Goal: Task Accomplishment & Management: Complete application form

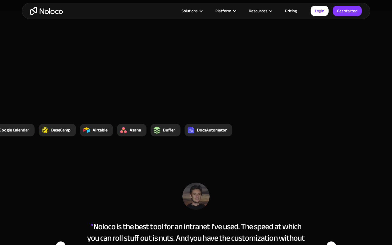
scroll to position [0, 3928]
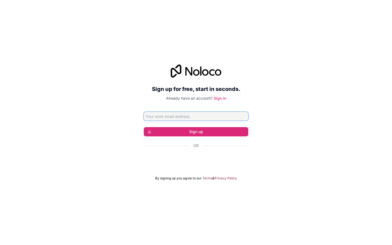
click at [196, 116] on input "Email address" at bounding box center [196, 116] width 105 height 9
type input "[EMAIL_ADDRESS][DOMAIN_NAME]"
click button "Sign up" at bounding box center [196, 131] width 105 height 9
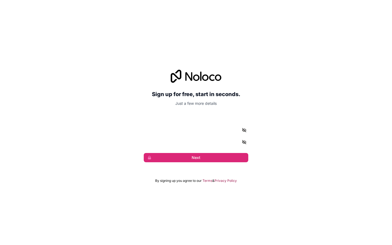
click at [169, 117] on input "given-name" at bounding box center [169, 117] width 51 height 9
type input "Bette"
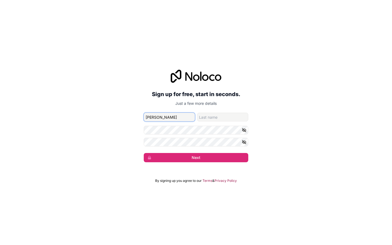
click at [169, 117] on input "Bette" at bounding box center [169, 117] width 51 height 9
click at [169, 117] on input "given-name" at bounding box center [169, 117] width 51 height 9
type input "Bergehaven"
click at [169, 117] on input "Bergehaven" at bounding box center [169, 117] width 51 height 9
click at [169, 117] on input "given-name" at bounding box center [169, 117] width 51 height 9
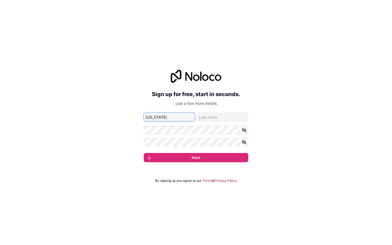
type input "South Carolina"
click at [169, 117] on input "South Carolina" at bounding box center [169, 117] width 51 height 9
click at [223, 117] on input "family-name" at bounding box center [222, 117] width 51 height 9
type input "Bechtelar"
click at [223, 117] on input "Bechtelar" at bounding box center [222, 117] width 51 height 9
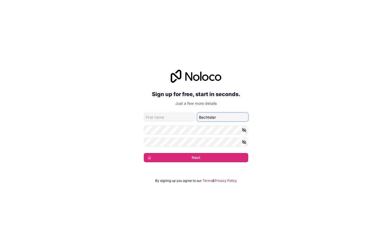
type input "South Carolina"
click at [223, 117] on input "family-name" at bounding box center [222, 117] width 51 height 9
type input "East Octaviaport"
click at [223, 117] on input "East Octaviaport" at bounding box center [222, 117] width 51 height 9
click at [223, 117] on input "family-name" at bounding box center [222, 117] width 51 height 9
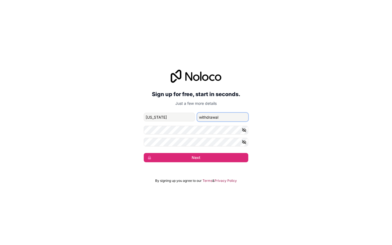
type input "withdrawal"
click at [223, 117] on input "withdrawal" at bounding box center [222, 117] width 51 height 9
click at [169, 117] on input "South Carolina" at bounding box center [169, 117] width 51 height 9
type input "a"
type input "Bet"
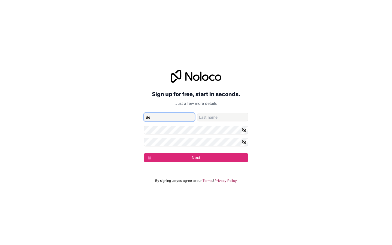
type input "withdrawal"
type input "Bette"
click at [223, 117] on input "withdrawal" at bounding box center [222, 117] width 51 height 9
type input "w"
type input "Bechtelar"
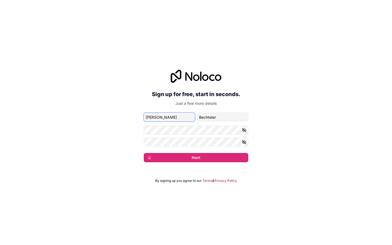
click at [144, 153] on button "Next" at bounding box center [196, 157] width 105 height 9
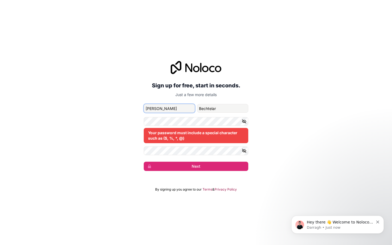
click at [169, 108] on input "Bette" at bounding box center [169, 108] width 51 height 9
type input "B"
type input "Fredrick"
click at [169, 108] on input "Fredrick" at bounding box center [169, 108] width 51 height 9
click at [169, 108] on input "Bette" at bounding box center [169, 108] width 51 height 9
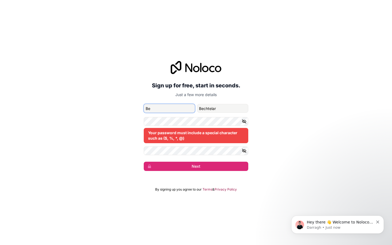
type input "B"
type input "East Veronaberg"
click at [169, 108] on input "East Veronaberg" at bounding box center [169, 108] width 51 height 9
click at [169, 108] on input "Bette" at bounding box center [169, 108] width 51 height 9
type input "B"
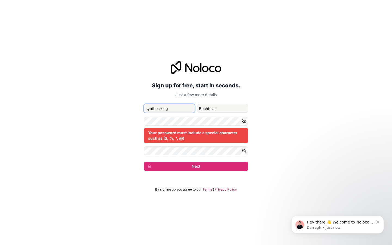
type input "synthesizing"
click at [169, 108] on input "synthesizing" at bounding box center [169, 108] width 51 height 9
type input "Bette"
click at [223, 108] on input "Bechtelar" at bounding box center [222, 108] width 51 height 9
type input "B"
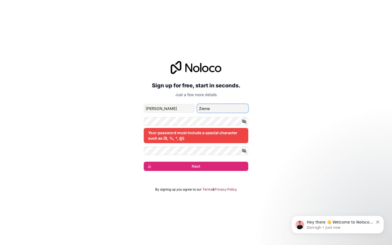
type input "Zieme"
click at [223, 108] on input "Zieme" at bounding box center [222, 108] width 51 height 9
click at [223, 108] on input "Bechtelar" at bounding box center [222, 108] width 51 height 9
type input "B"
type input "Greenholthaven"
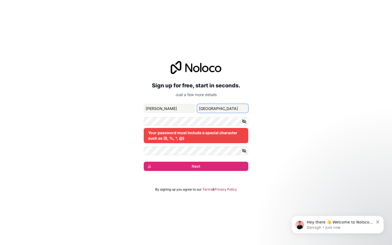
click at [223, 108] on input "Greenholthaven" at bounding box center [222, 108] width 51 height 9
click at [223, 108] on input "Bechtelar" at bounding box center [222, 108] width 51 height 9
type input "B"
type input "withdrawal"
click at [223, 108] on input "withdrawal" at bounding box center [222, 108] width 51 height 9
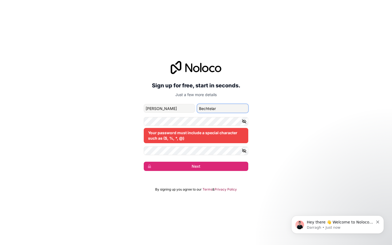
type input "Bechtelar"
click at [169, 108] on input "Bette" at bounding box center [169, 108] width 51 height 9
type input "B"
type input "Fredrick"
click at [223, 108] on input "Bechtelar" at bounding box center [222, 108] width 51 height 9
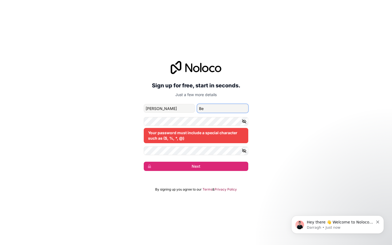
type input "B"
type input "Zieme"
click at [144, 162] on button "Next" at bounding box center [196, 166] width 105 height 9
click at [196, 166] on button "Next" at bounding box center [196, 166] width 105 height 9
click at [169, 108] on input "Fredrick" at bounding box center [169, 108] width 51 height 9
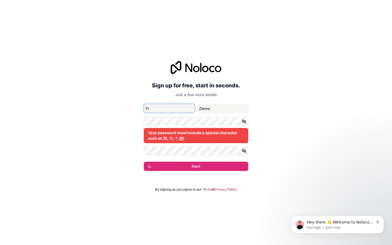
type input "F"
type input "Fredrick"
click at [223, 108] on input "Zieme" at bounding box center [222, 108] width 51 height 9
type input "Z"
type input "Zieme"
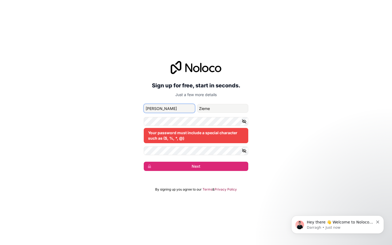
click at [144, 162] on button "Next" at bounding box center [196, 166] width 105 height 9
click at [196, 166] on button "Next" at bounding box center [196, 166] width 105 height 9
click at [169, 108] on input "Fredrick" at bounding box center [169, 108] width 51 height 9
type input "F"
type input "East Veronaberg"
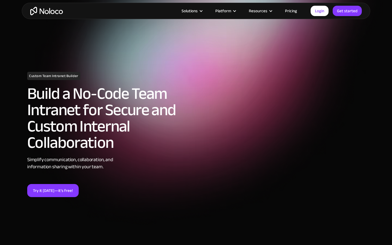
scroll to position [1831, 0]
